Goal: Task Accomplishment & Management: Manage account settings

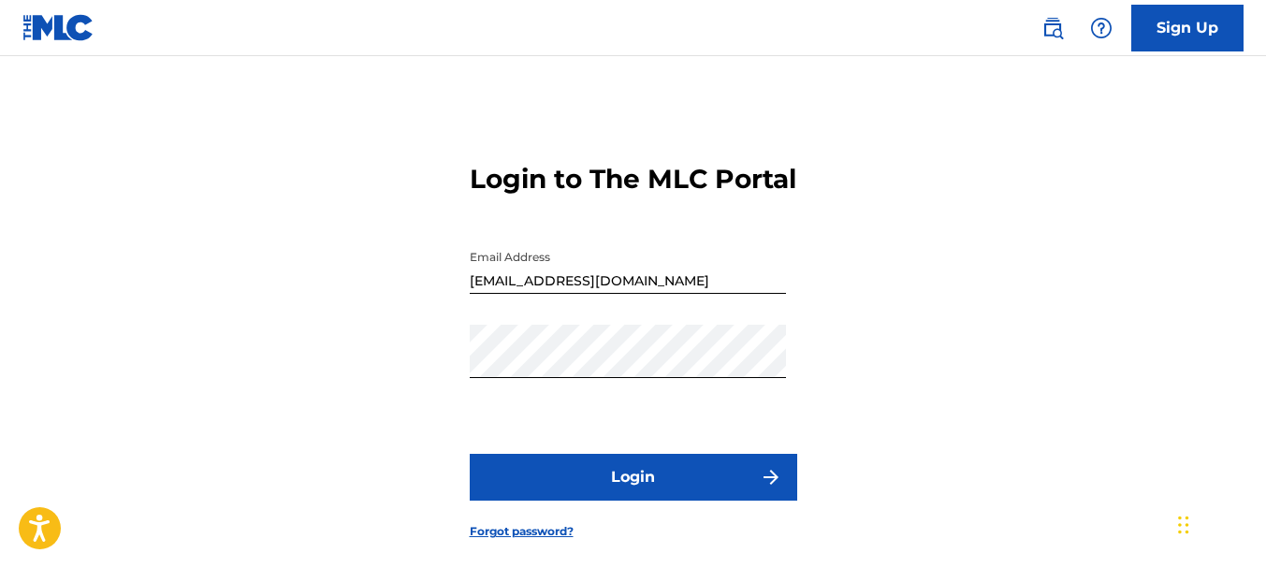
click at [636, 501] on button "Login" at bounding box center [634, 477] width 328 height 47
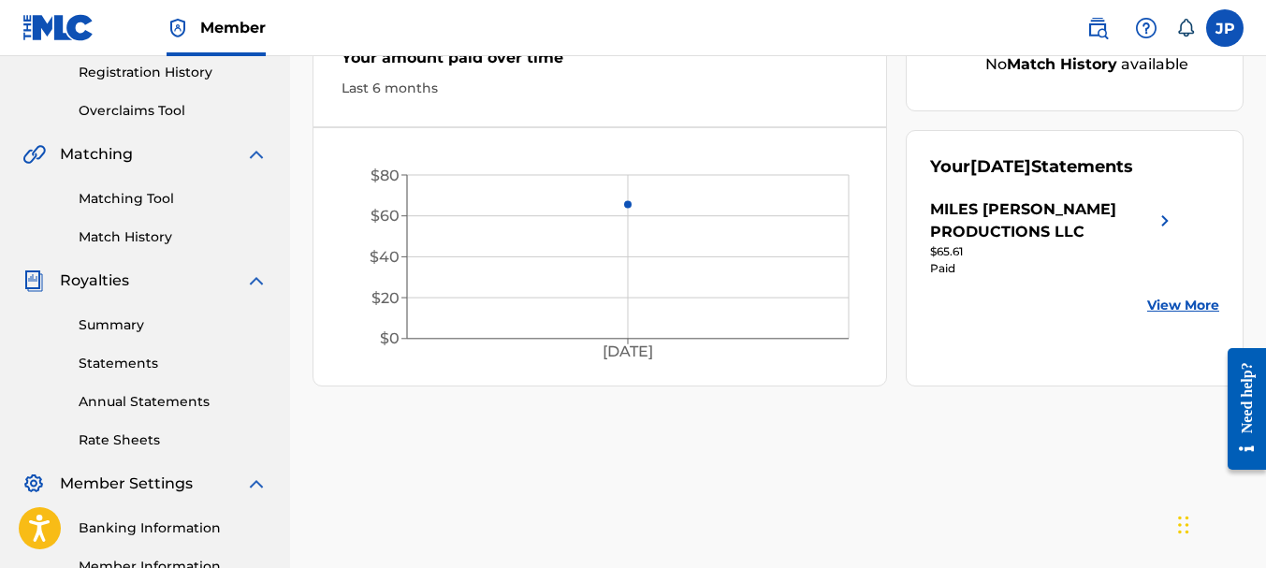
scroll to position [374, 0]
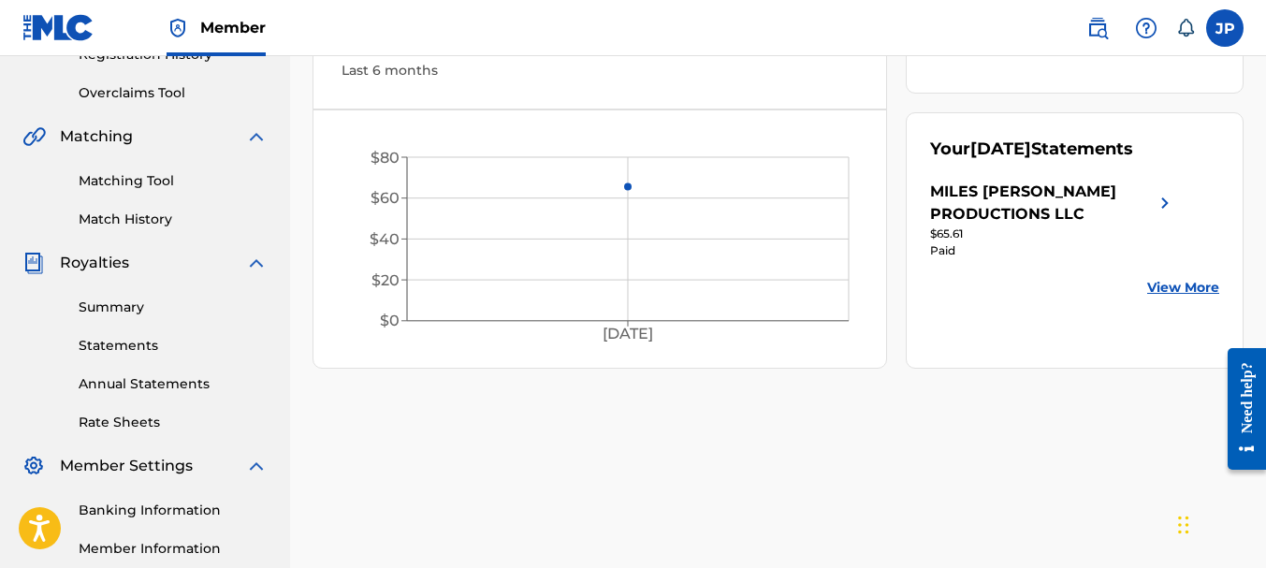
click at [128, 350] on link "Statements" at bounding box center [173, 346] width 189 height 20
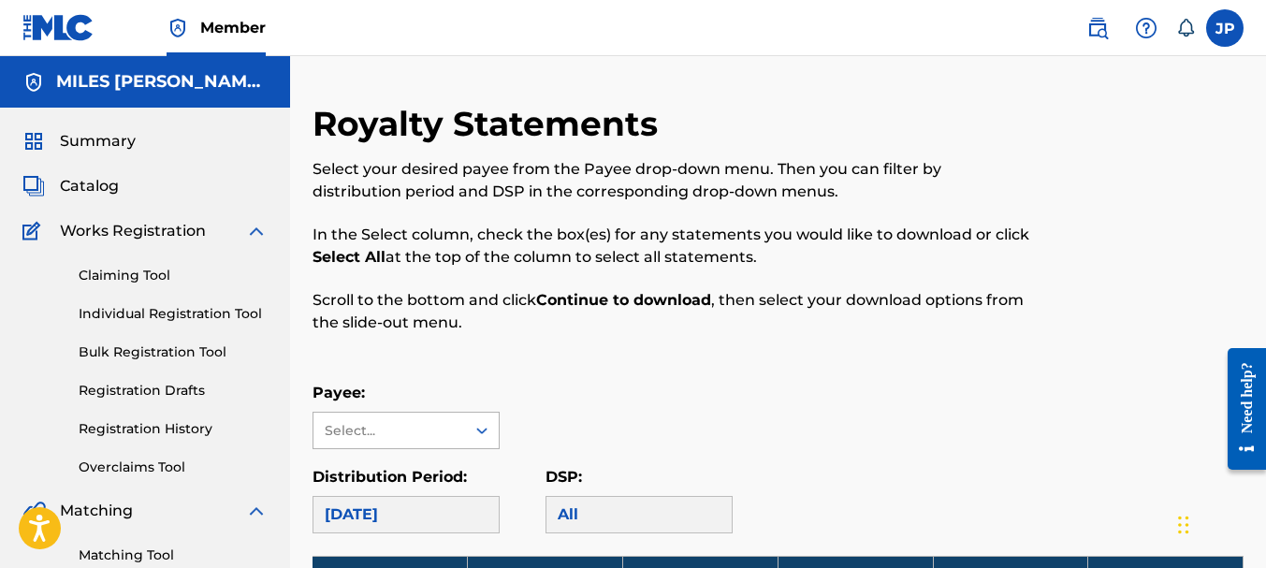
click at [491, 430] on div at bounding box center [482, 431] width 34 height 34
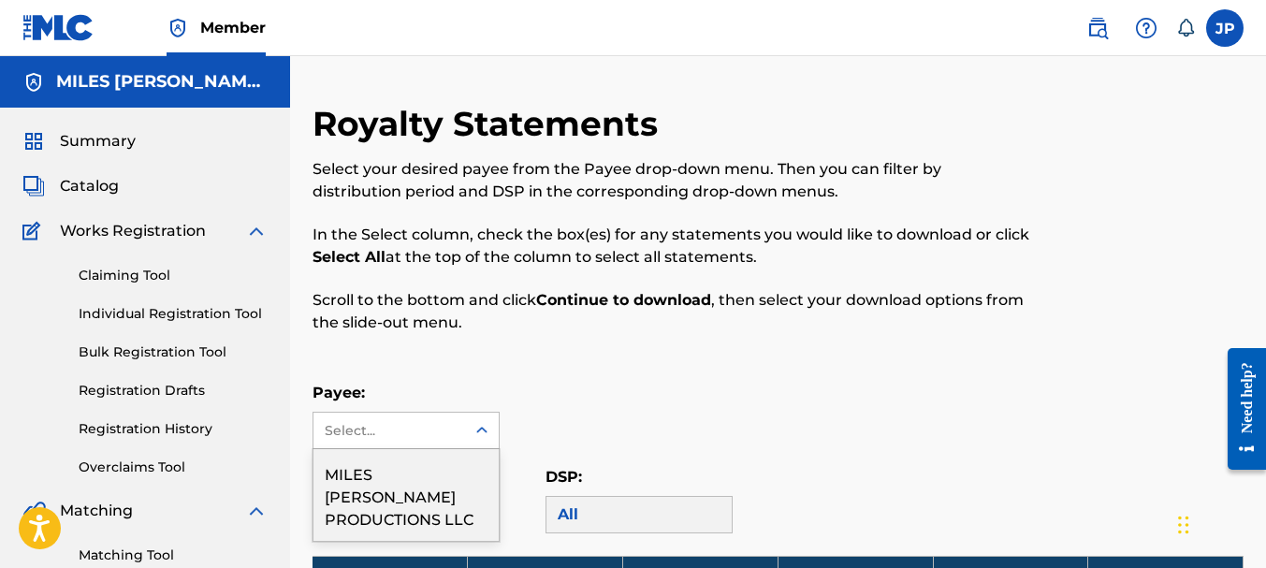
click at [412, 472] on div "MILES [PERSON_NAME] PRODUCTIONS LLC" at bounding box center [405, 495] width 185 height 92
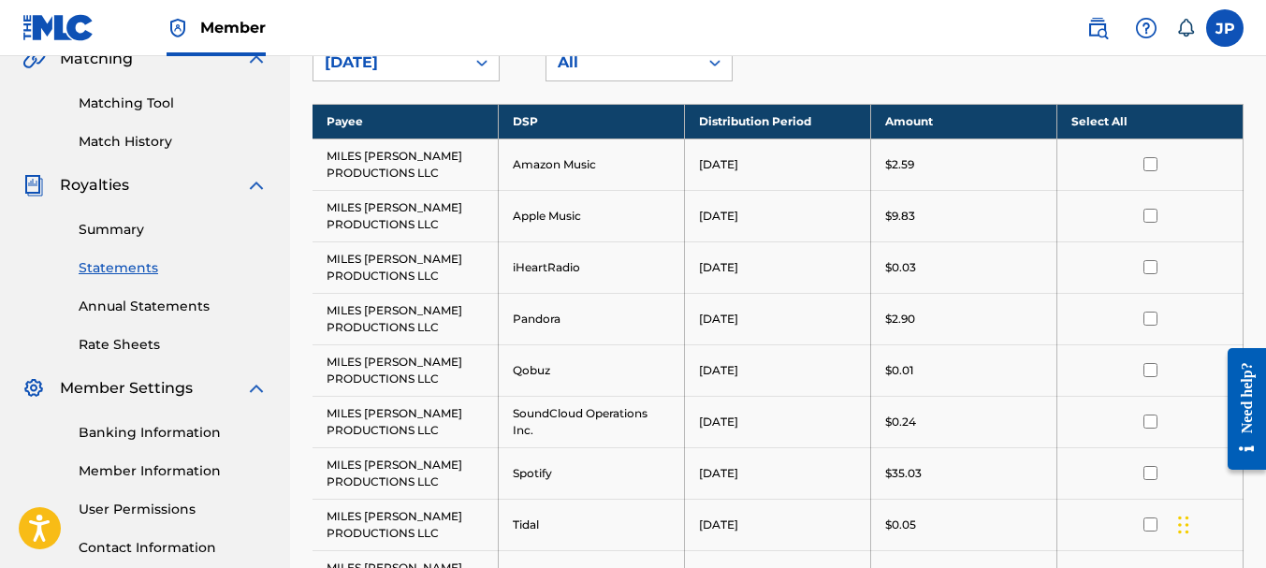
scroll to position [445, 0]
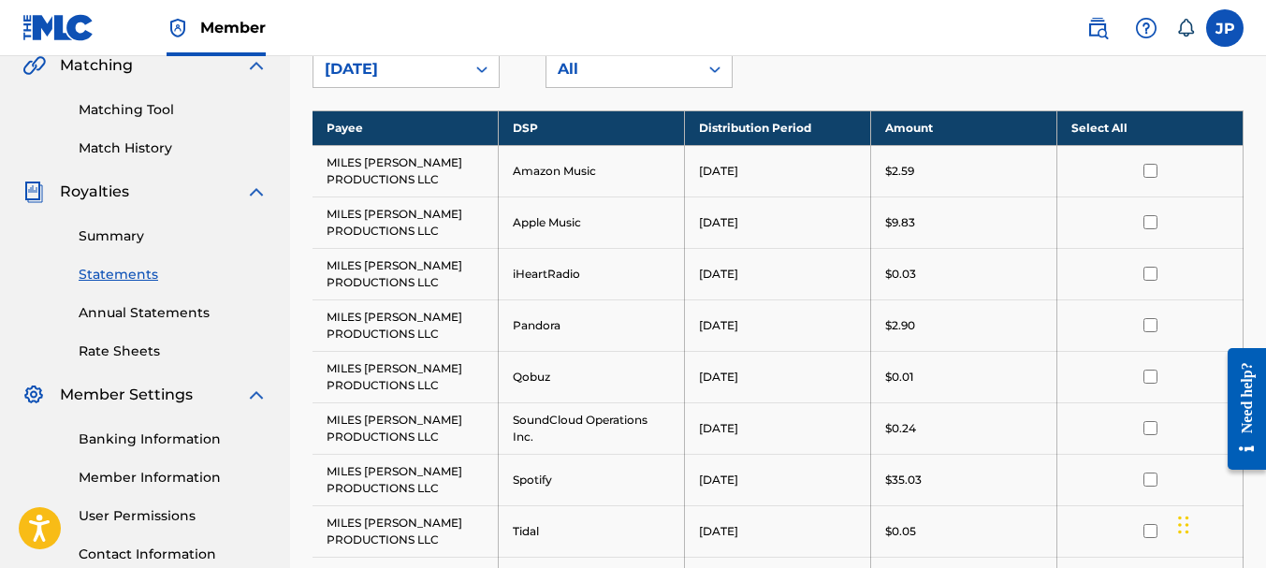
click at [145, 319] on link "Annual Statements" at bounding box center [173, 313] width 189 height 20
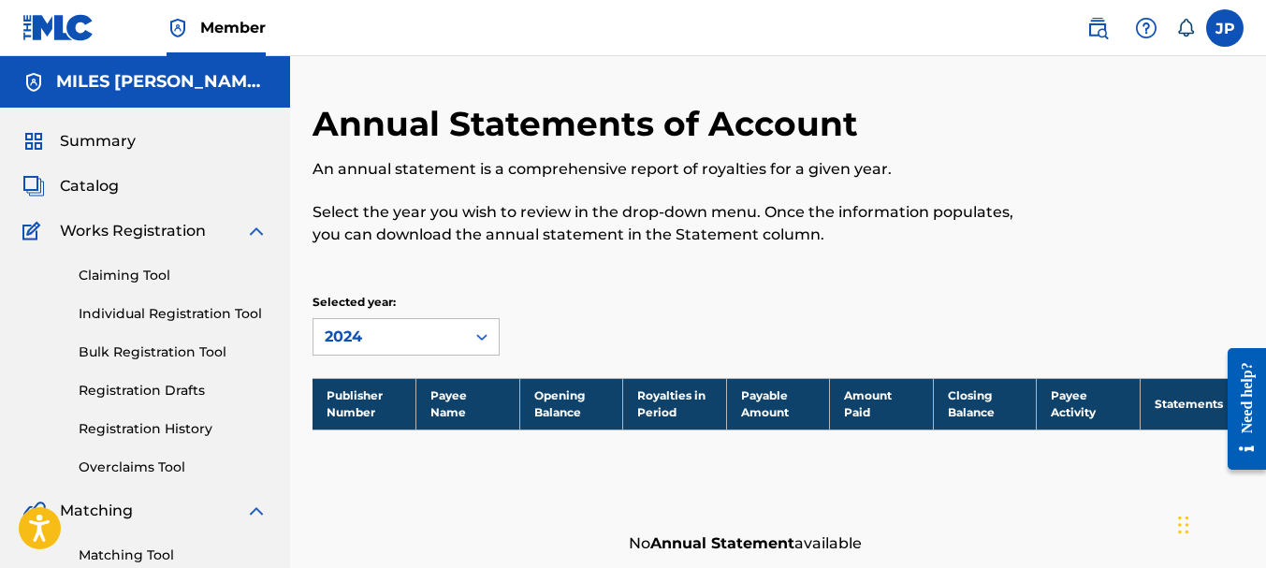
click at [119, 151] on span "Summary" at bounding box center [98, 141] width 76 height 22
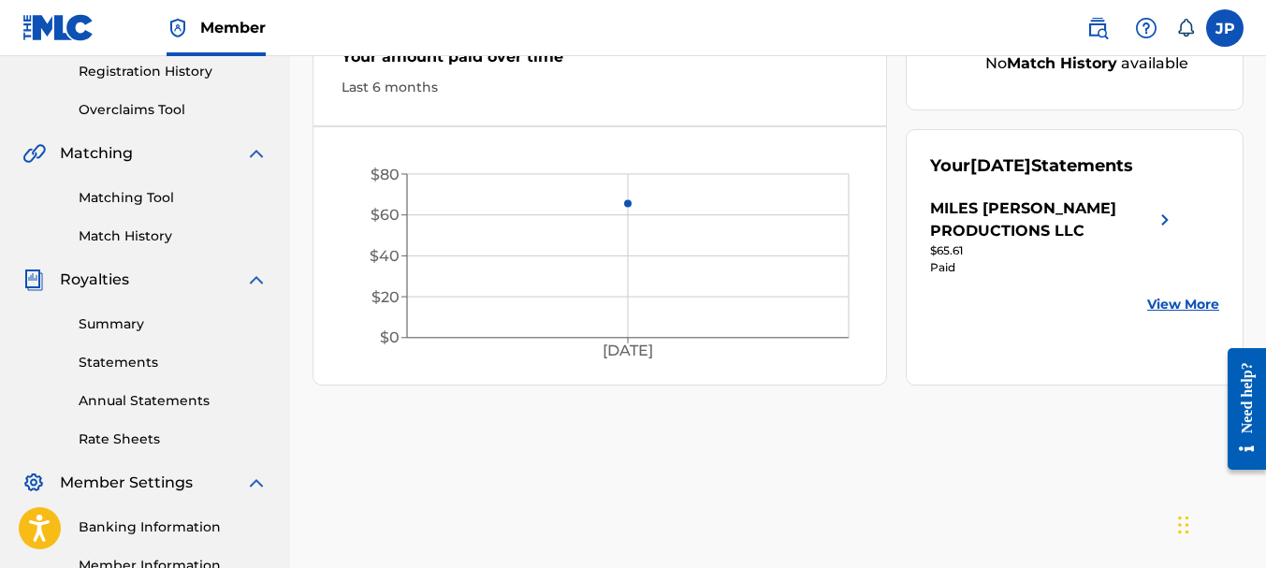
scroll to position [374, 0]
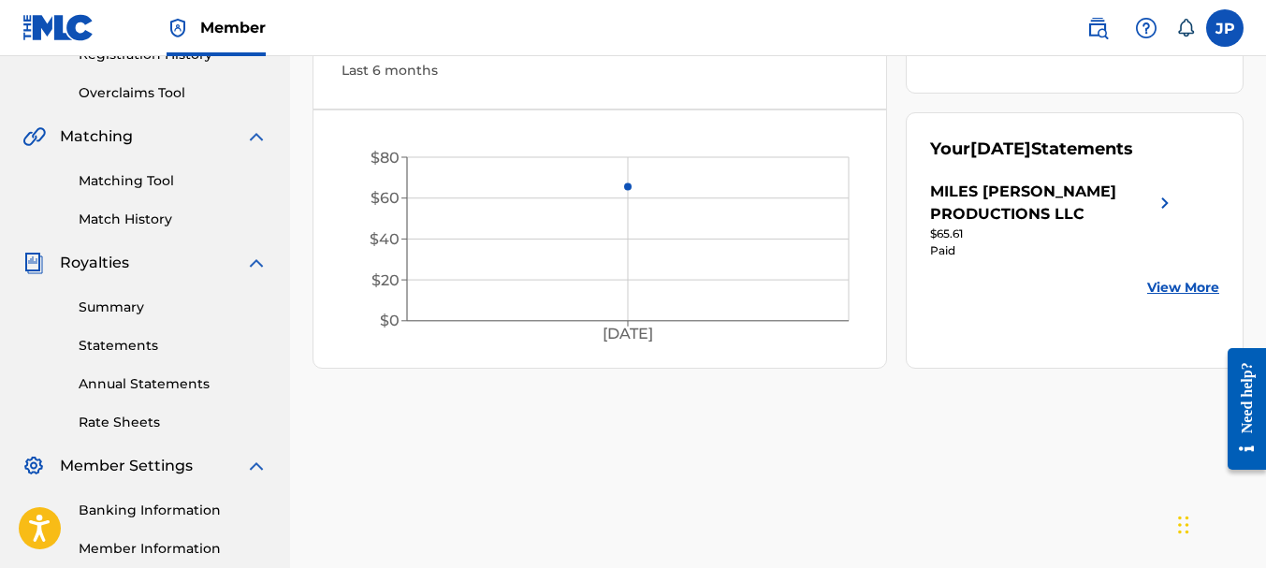
click at [124, 348] on link "Statements" at bounding box center [173, 346] width 189 height 20
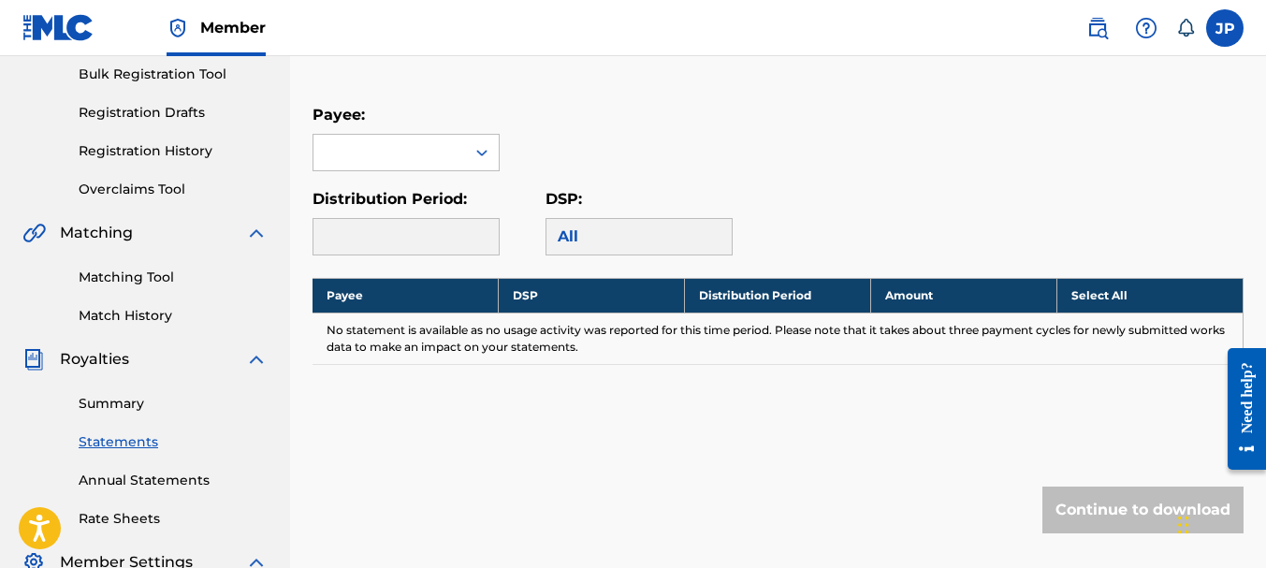
scroll to position [281, 0]
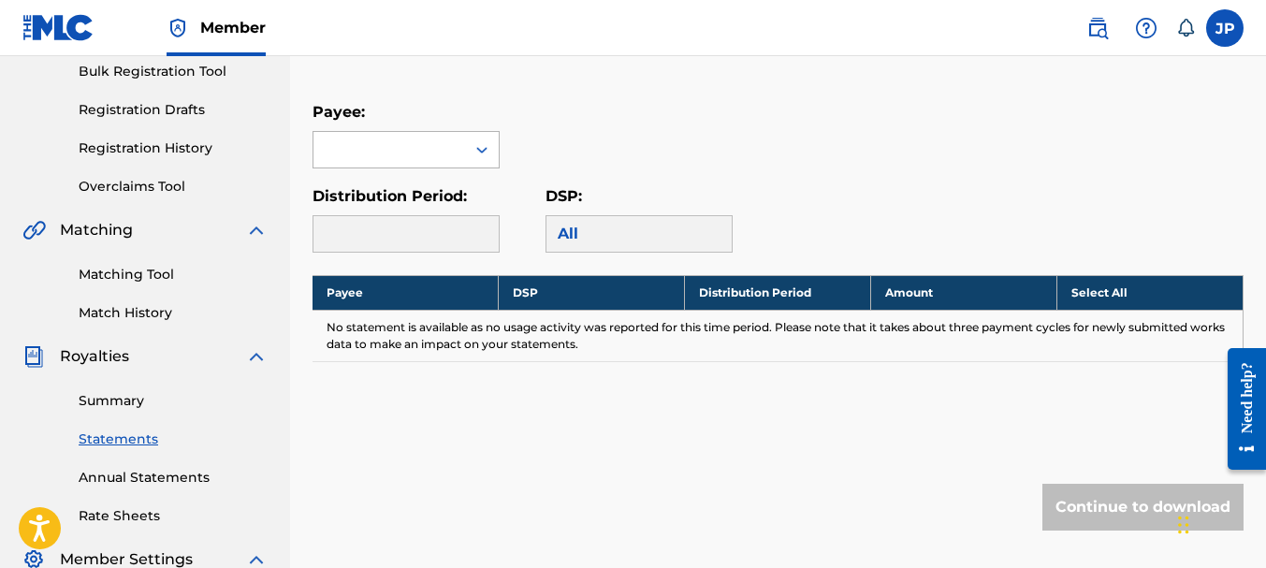
click at [485, 151] on icon at bounding box center [481, 150] width 11 height 7
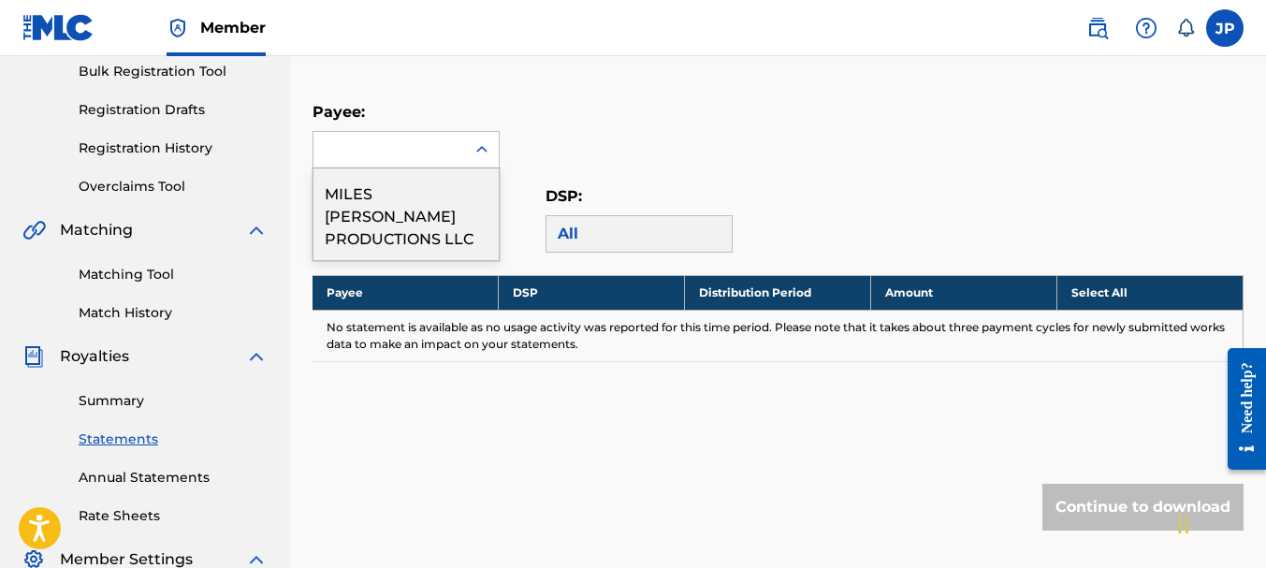
click at [471, 201] on div "MILES [PERSON_NAME] PRODUCTIONS LLC" at bounding box center [405, 214] width 185 height 92
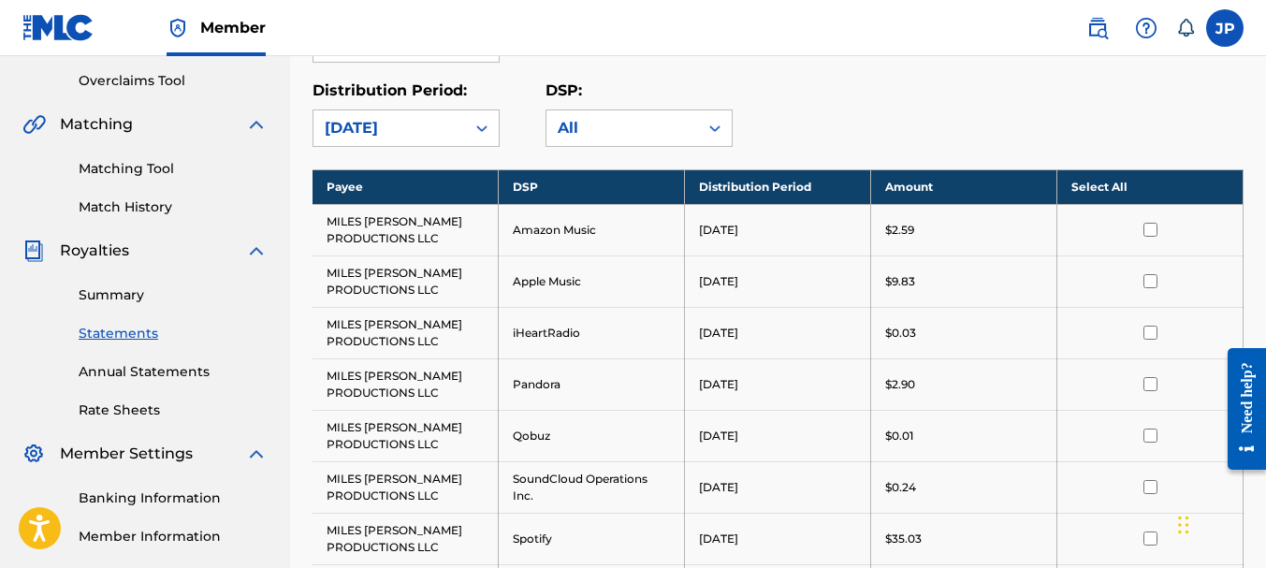
scroll to position [374, 0]
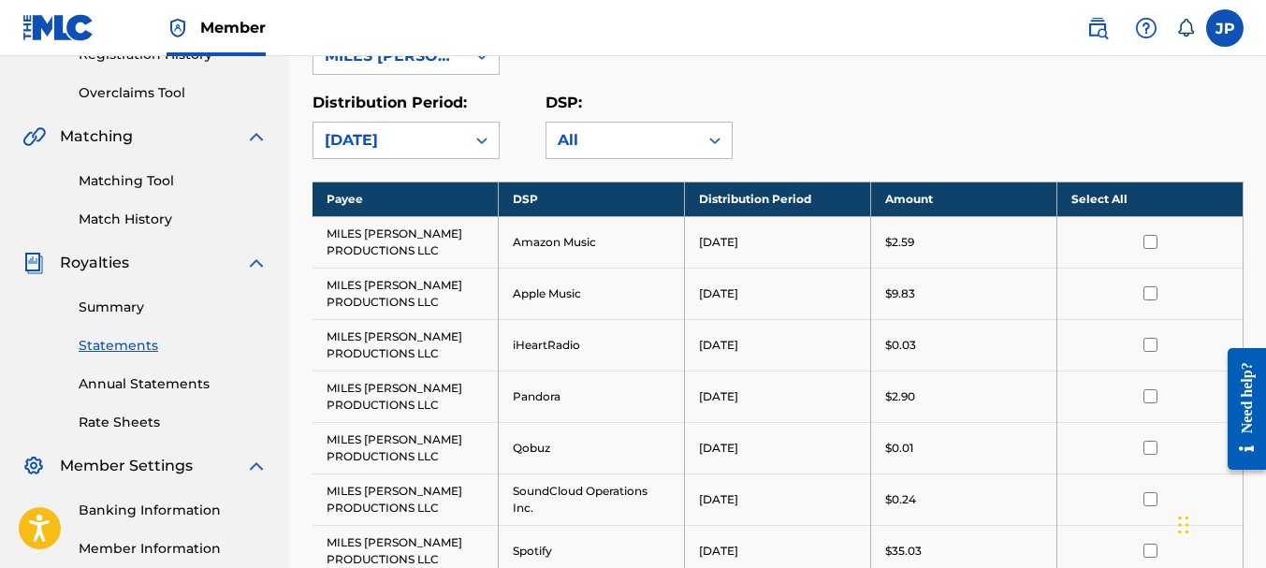
click at [1115, 201] on th "Select All" at bounding box center [1150, 199] width 186 height 35
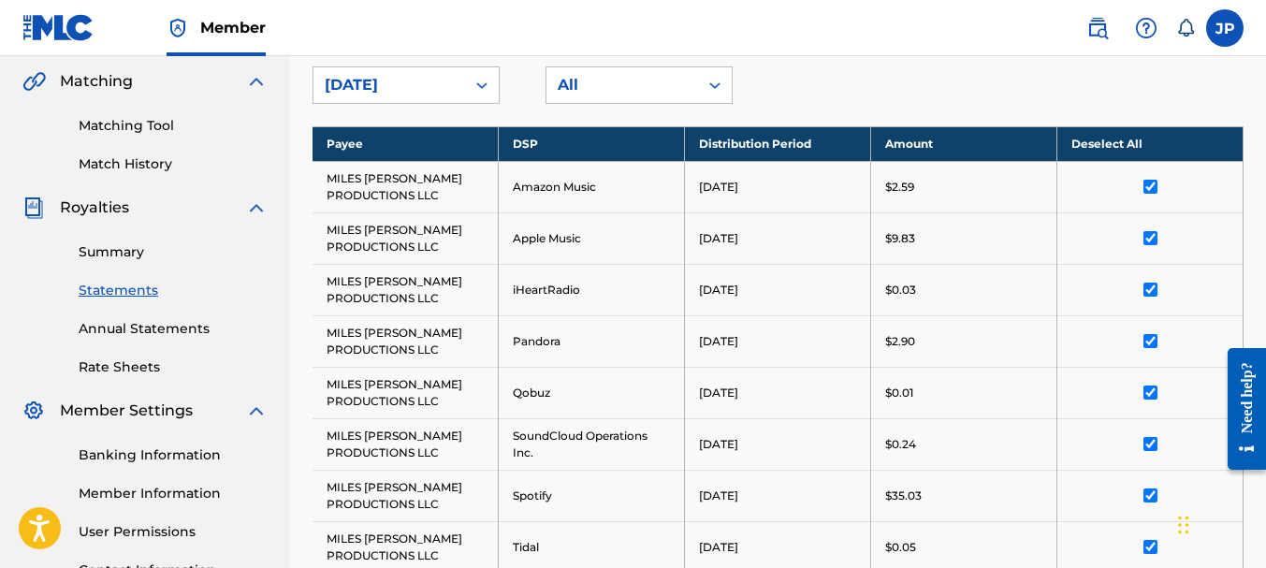
scroll to position [258, 0]
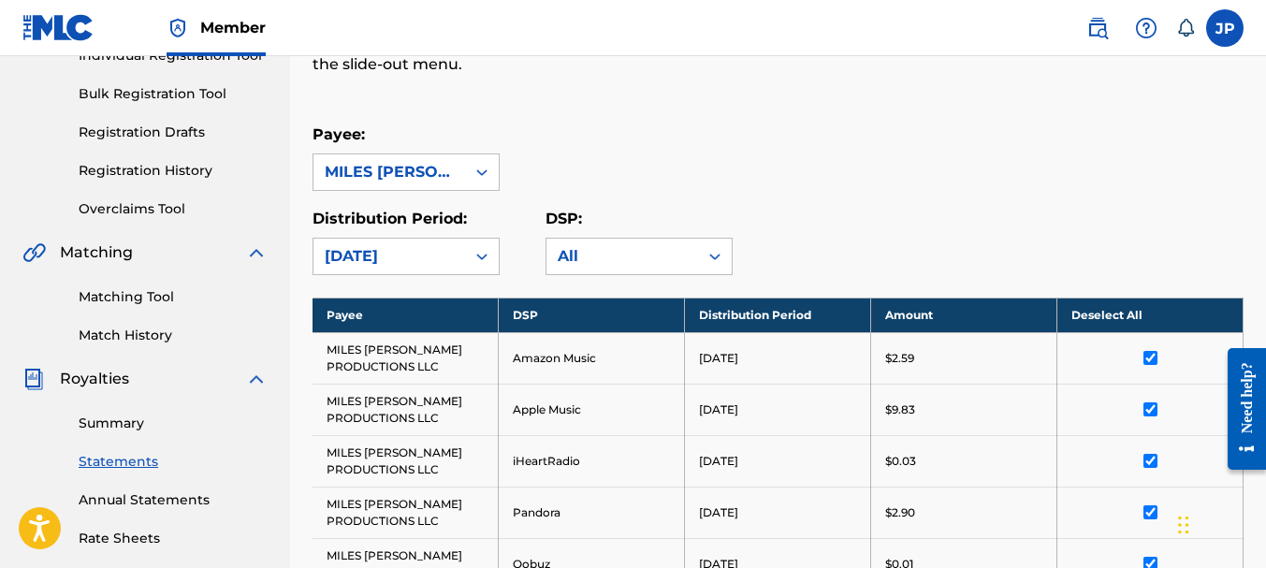
click at [1147, 354] on input "checkbox" at bounding box center [1151, 358] width 14 height 14
click at [1153, 405] on input "checkbox" at bounding box center [1151, 409] width 14 height 14
click at [1152, 459] on input "checkbox" at bounding box center [1151, 461] width 14 height 14
click at [1150, 511] on input "checkbox" at bounding box center [1151, 512] width 14 height 14
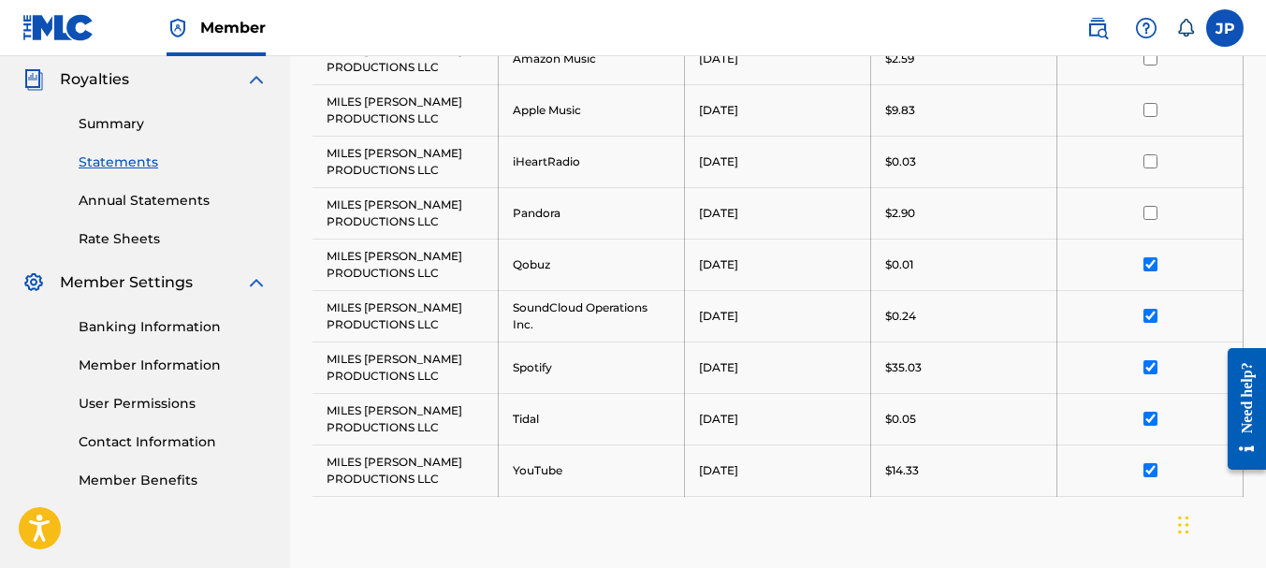
scroll to position [633, 0]
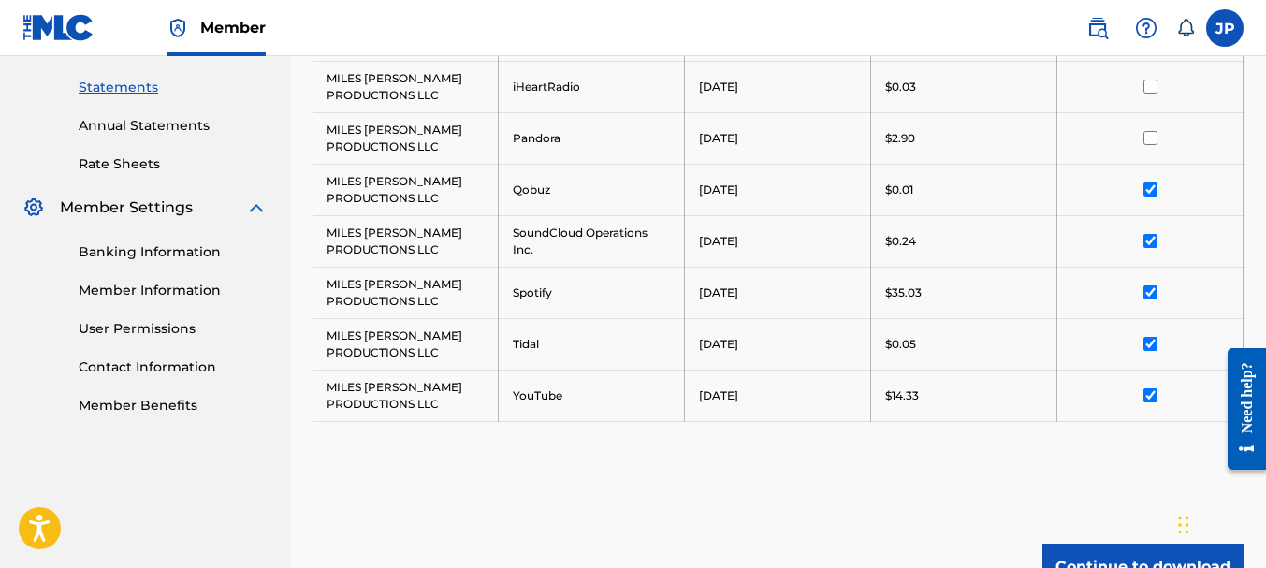
click at [1152, 184] on input "checkbox" at bounding box center [1151, 189] width 14 height 14
click at [1152, 241] on input "checkbox" at bounding box center [1151, 241] width 14 height 14
click at [1148, 293] on input "checkbox" at bounding box center [1151, 292] width 14 height 14
click at [1148, 350] on input "checkbox" at bounding box center [1151, 344] width 14 height 14
click at [1149, 397] on input "checkbox" at bounding box center [1151, 395] width 14 height 14
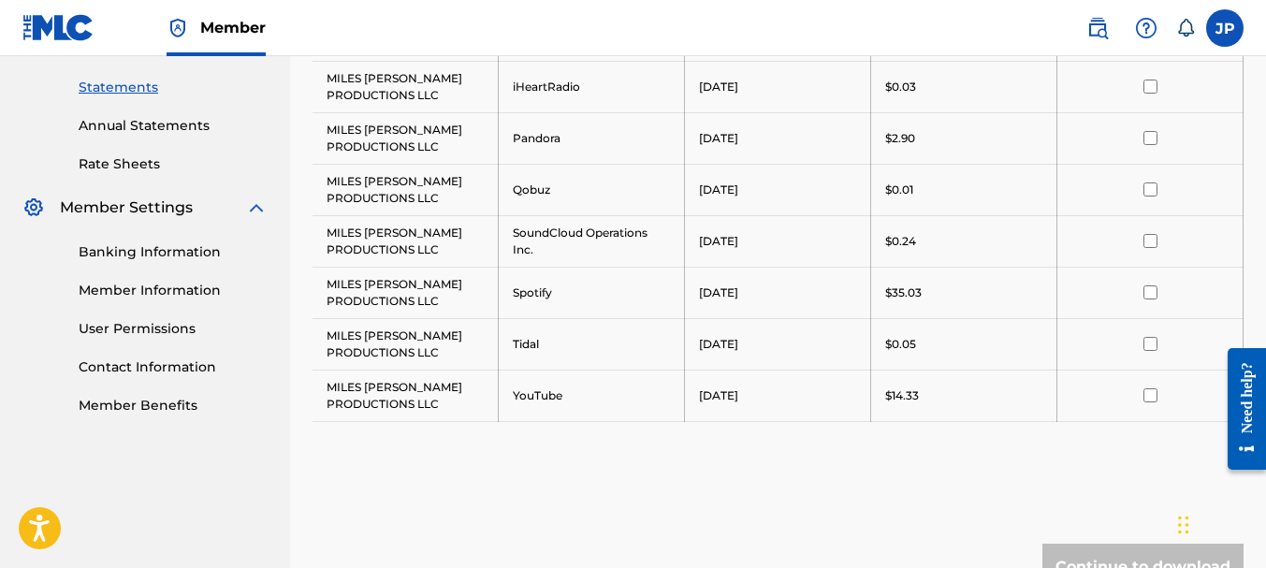
scroll to position [352, 0]
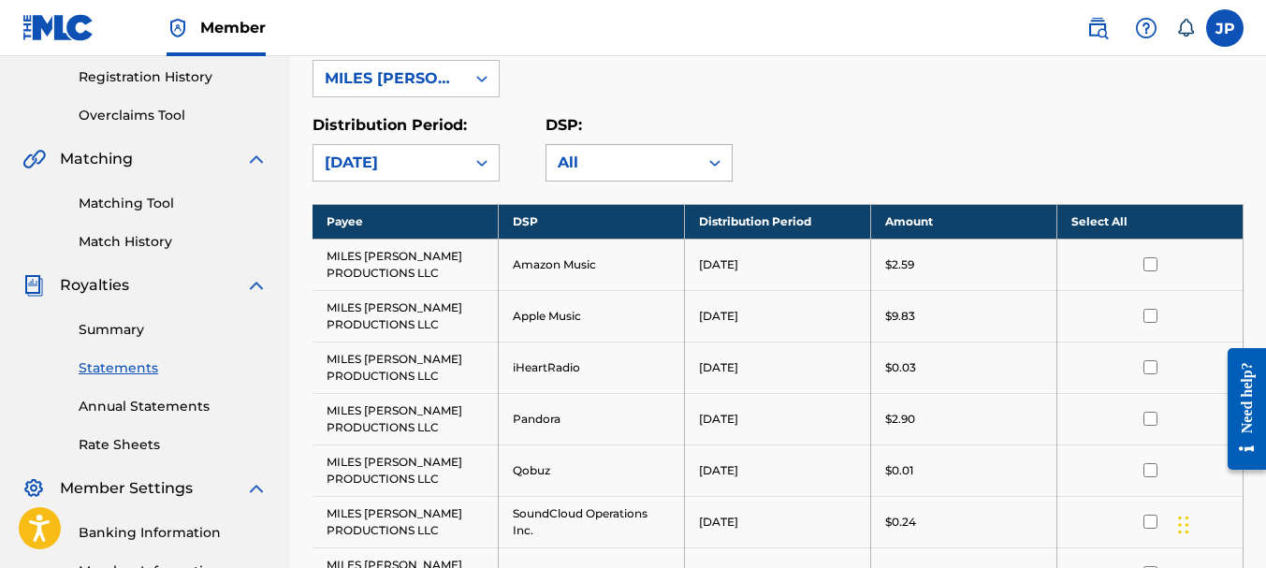
click at [714, 163] on icon at bounding box center [714, 163] width 11 height 7
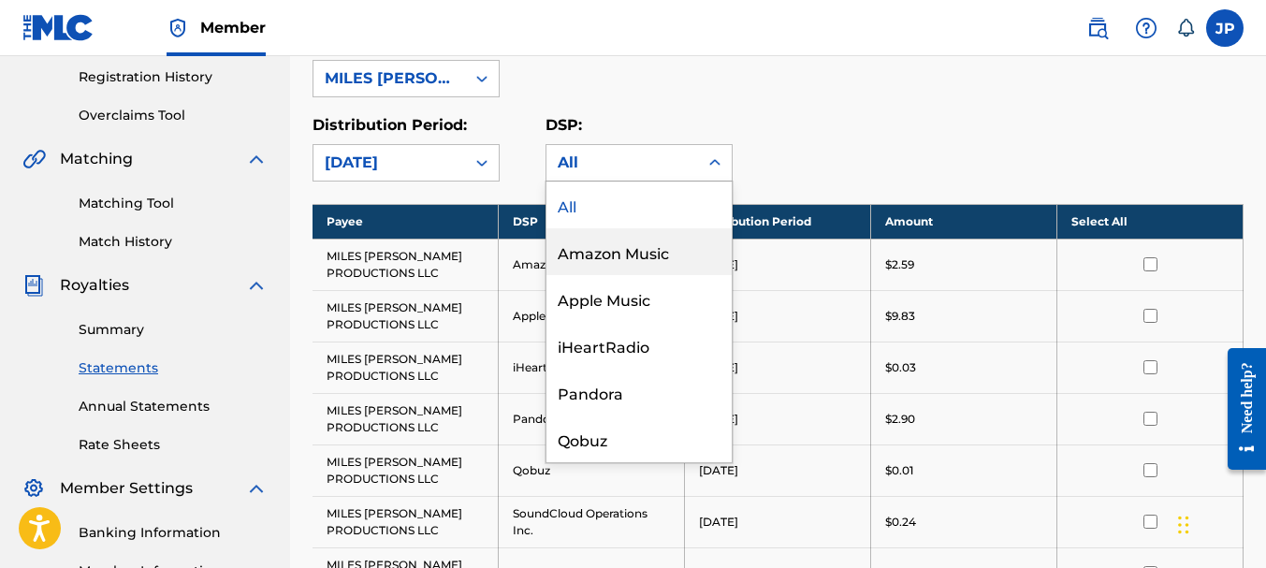
click at [633, 255] on div "Amazon Music" at bounding box center [639, 251] width 185 height 47
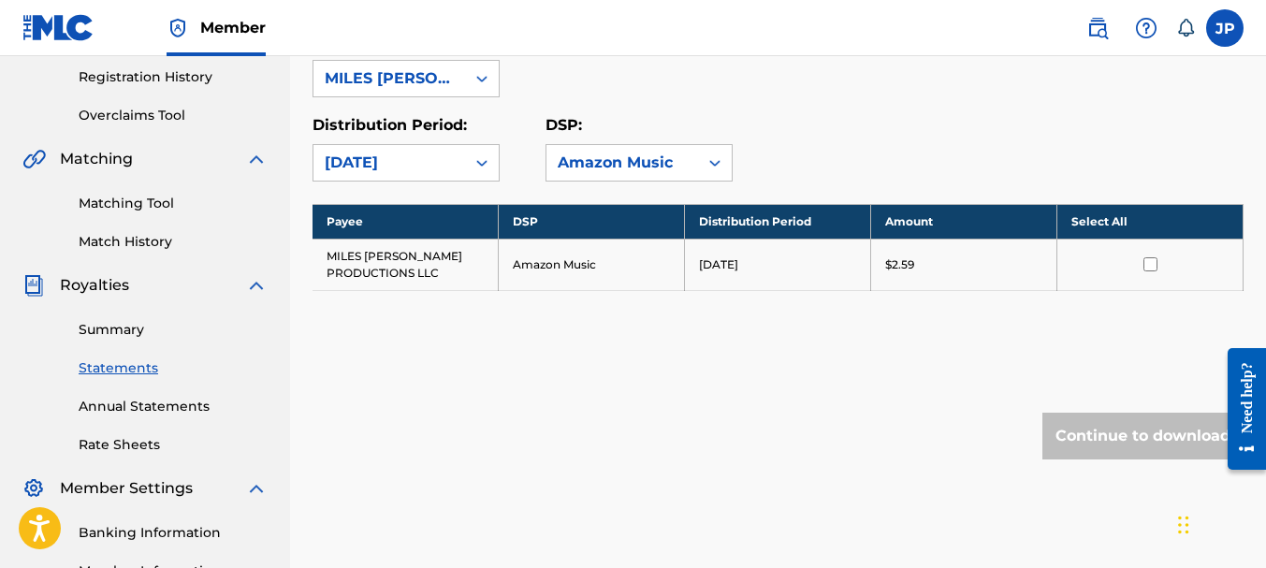
click at [360, 263] on td "MILES [PERSON_NAME] PRODUCTIONS LLC" at bounding box center [406, 264] width 186 height 51
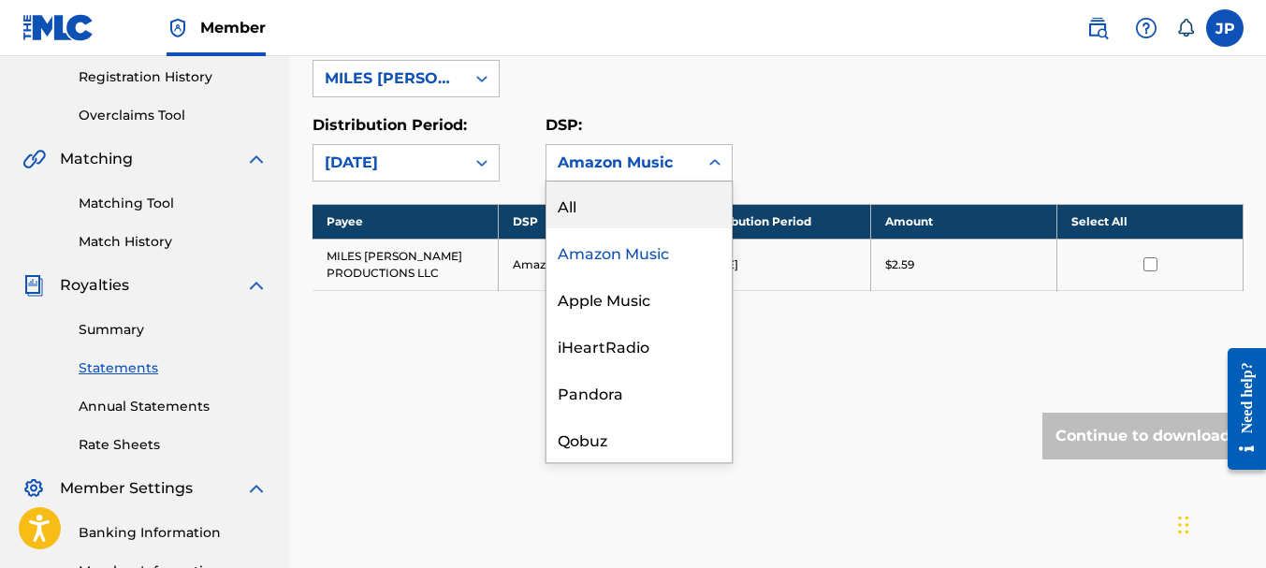
click at [718, 156] on icon at bounding box center [715, 162] width 19 height 19
click at [593, 200] on div "All" at bounding box center [639, 205] width 185 height 47
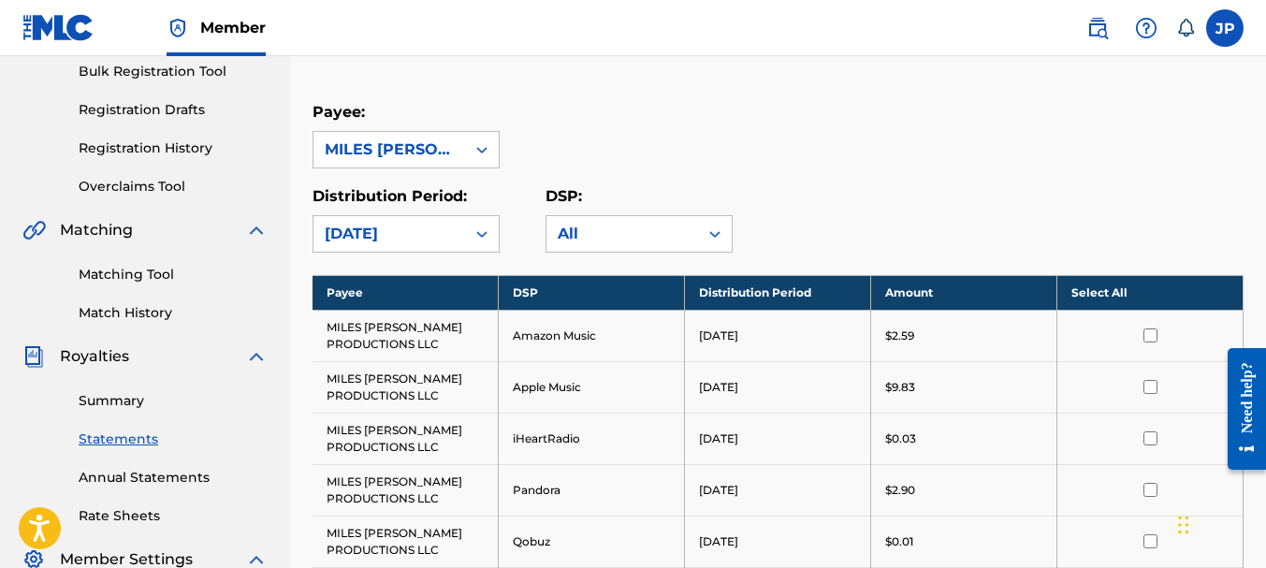
scroll to position [0, 0]
